Goal: Transaction & Acquisition: Download file/media

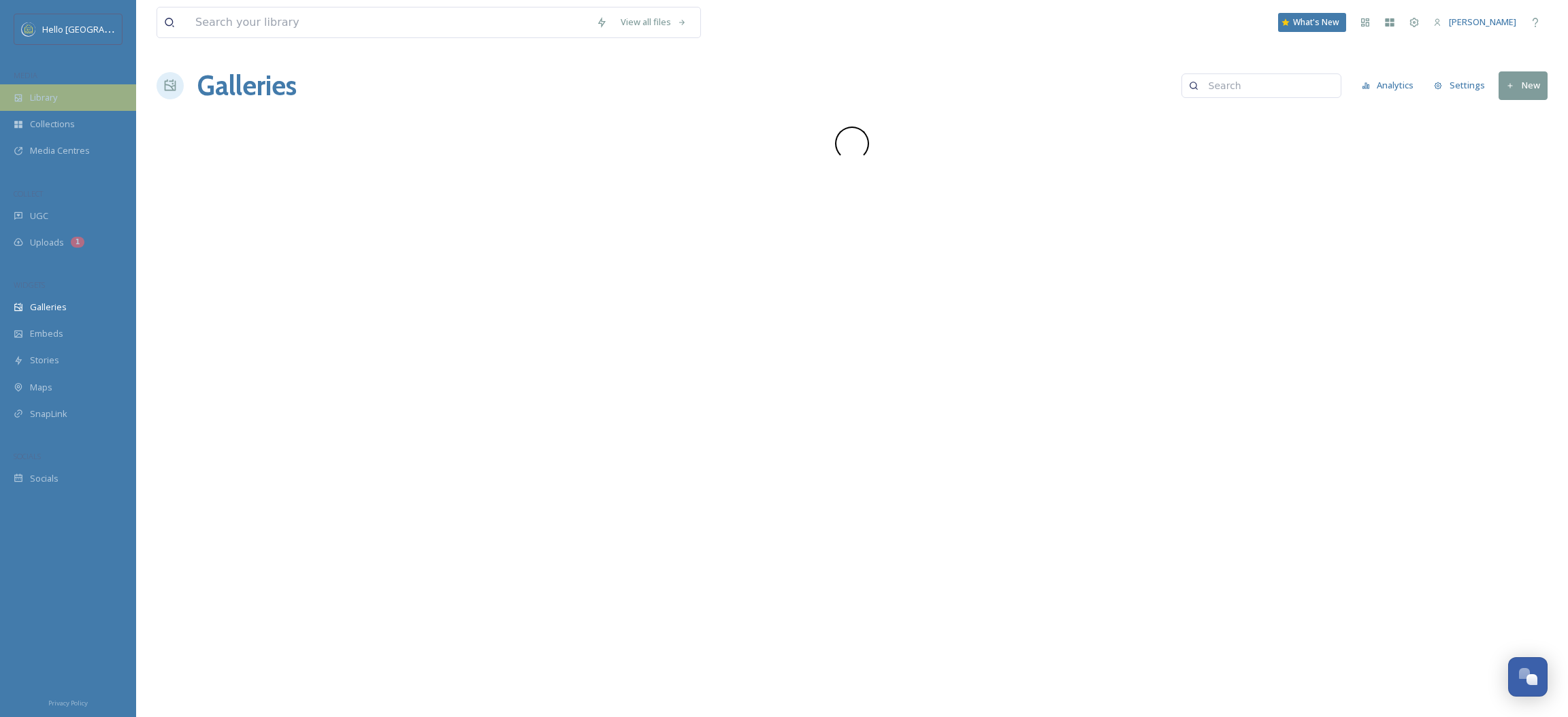
click at [46, 97] on span "Library" at bounding box center [43, 98] width 27 height 13
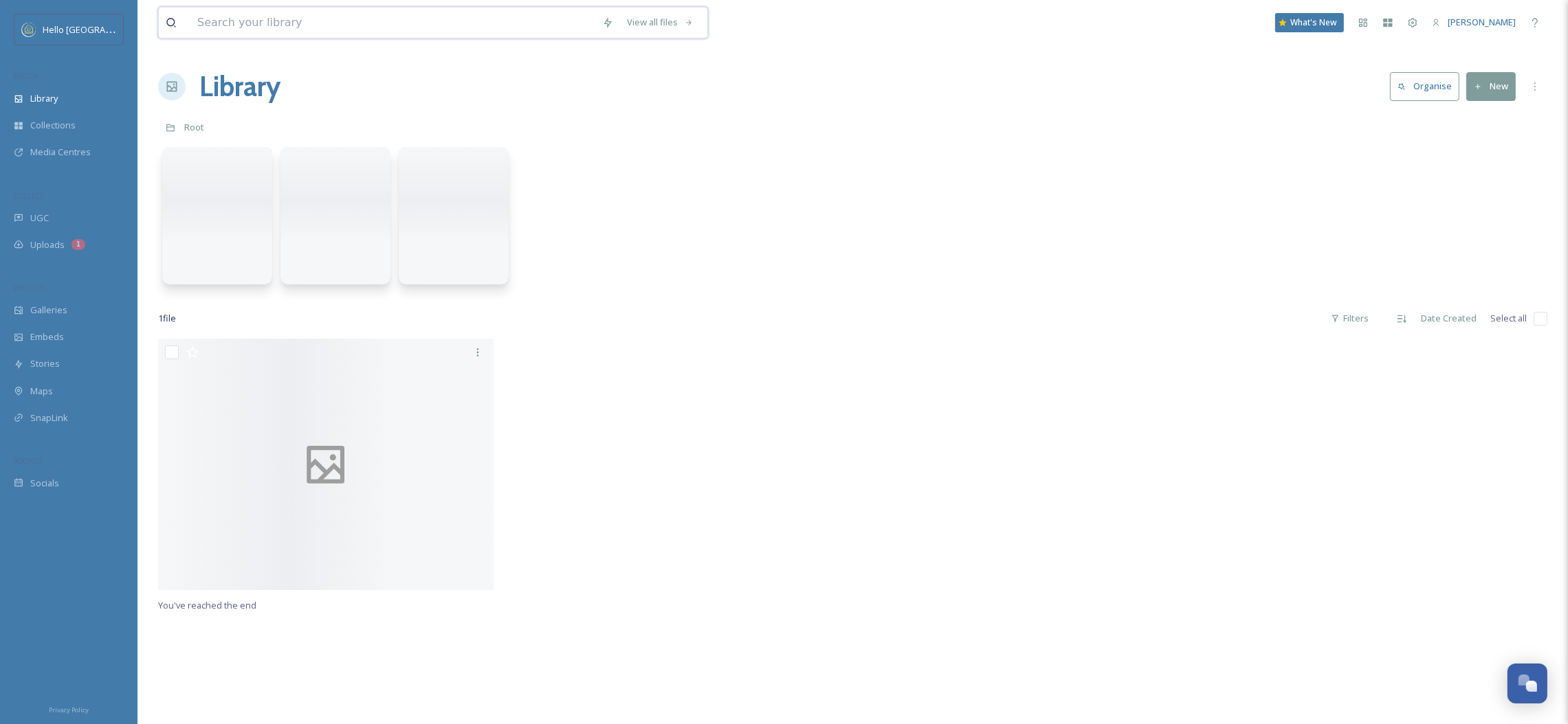
click at [225, 16] on input at bounding box center [393, 23] width 405 height 30
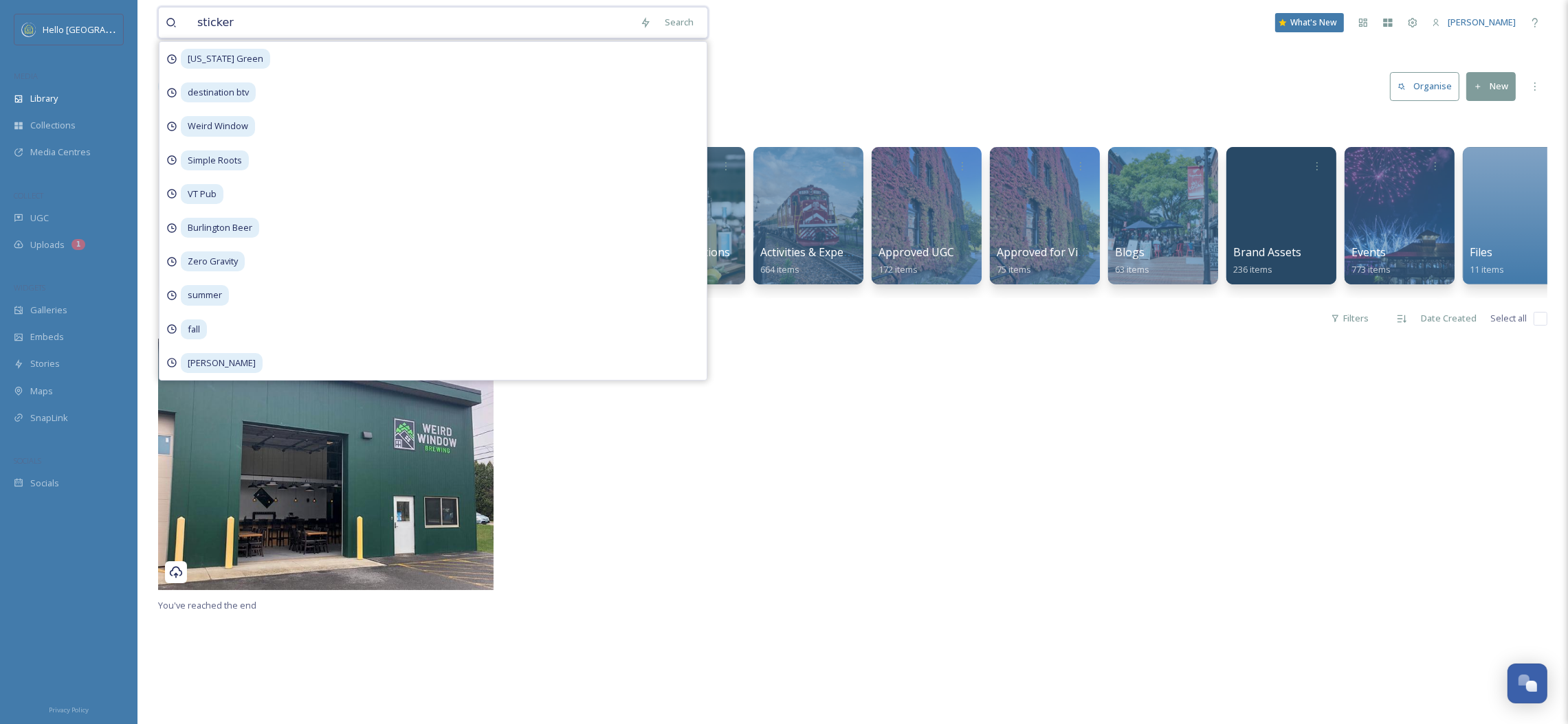
type input "stickers"
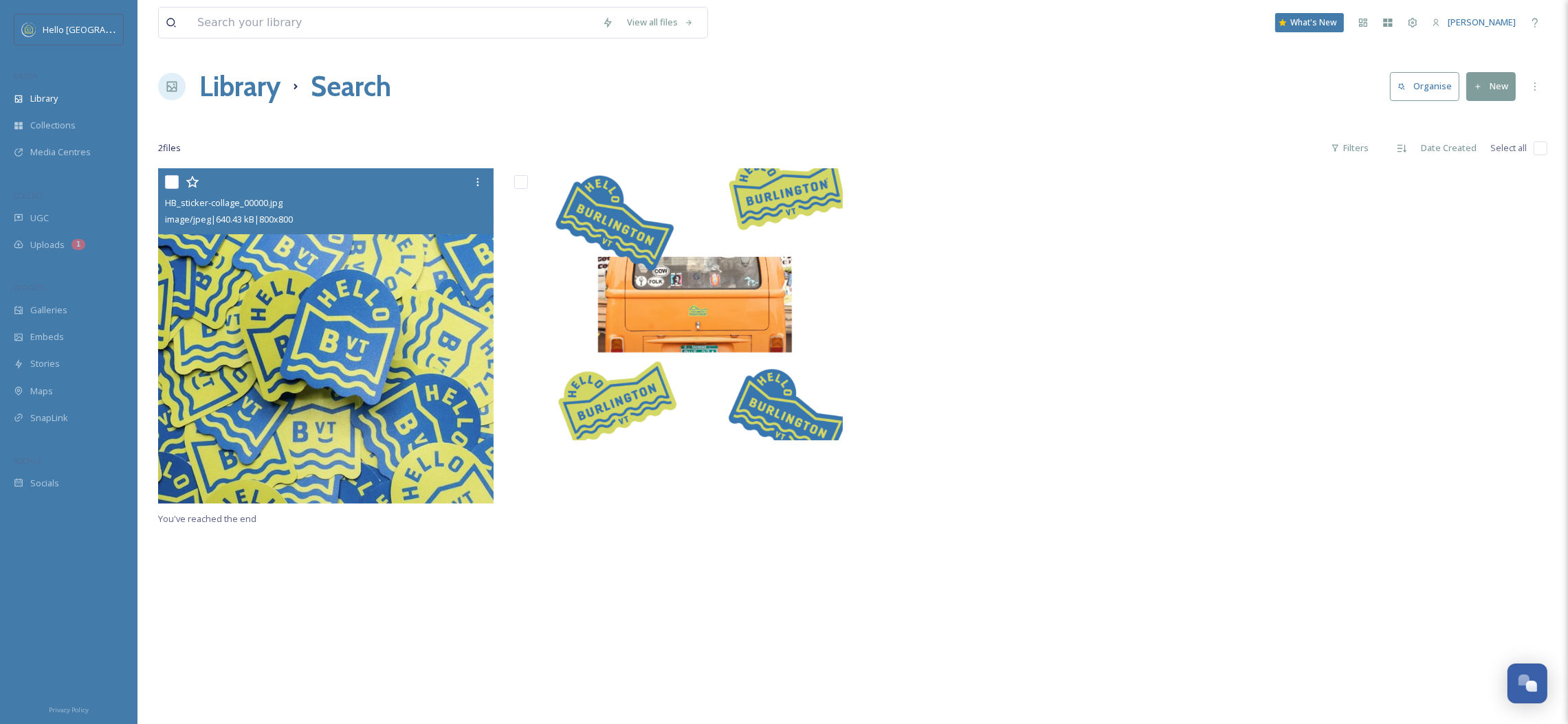
click at [395, 296] on img at bounding box center [326, 336] width 336 height 336
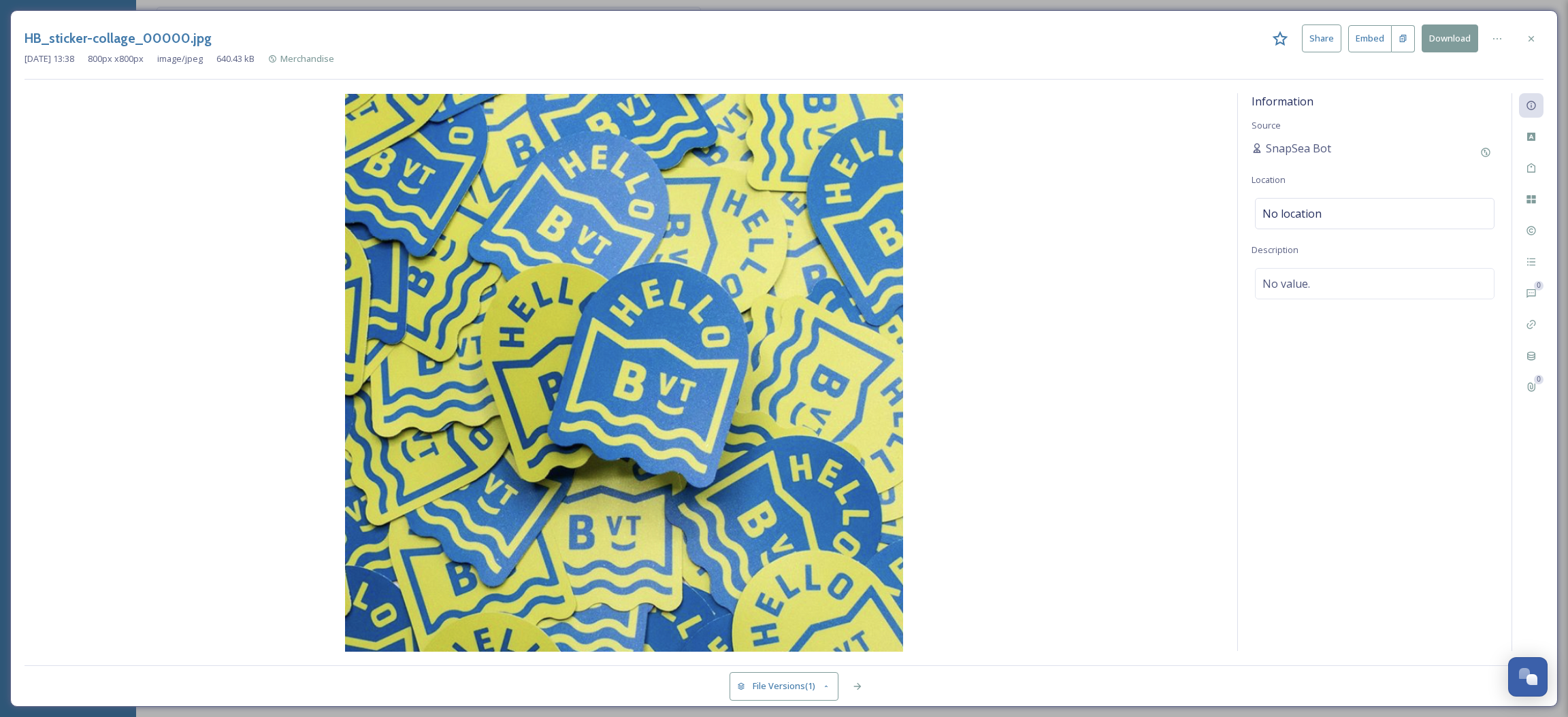
click at [1437, 47] on button "Download" at bounding box center [1449, 38] width 57 height 28
